Goal: Information Seeking & Learning: Understand process/instructions

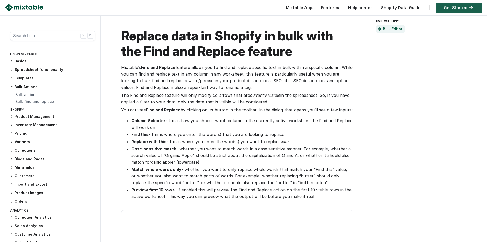
click at [462, 7] on link "Get Started" at bounding box center [459, 8] width 46 height 10
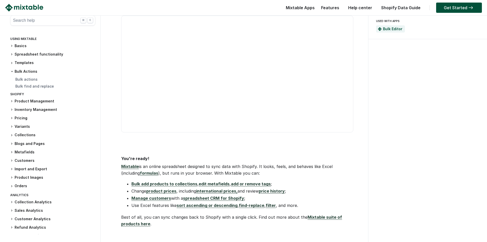
scroll to position [188, 0]
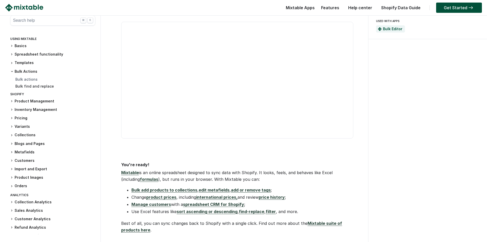
click at [33, 86] on link "Bulk find and replace" at bounding box center [34, 86] width 39 height 4
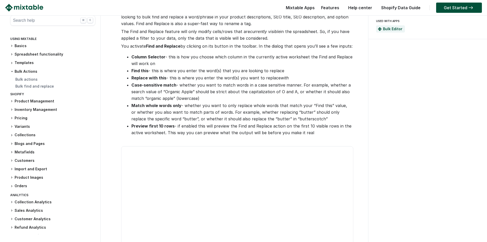
scroll to position [128, 0]
